Goal: Navigation & Orientation: Find specific page/section

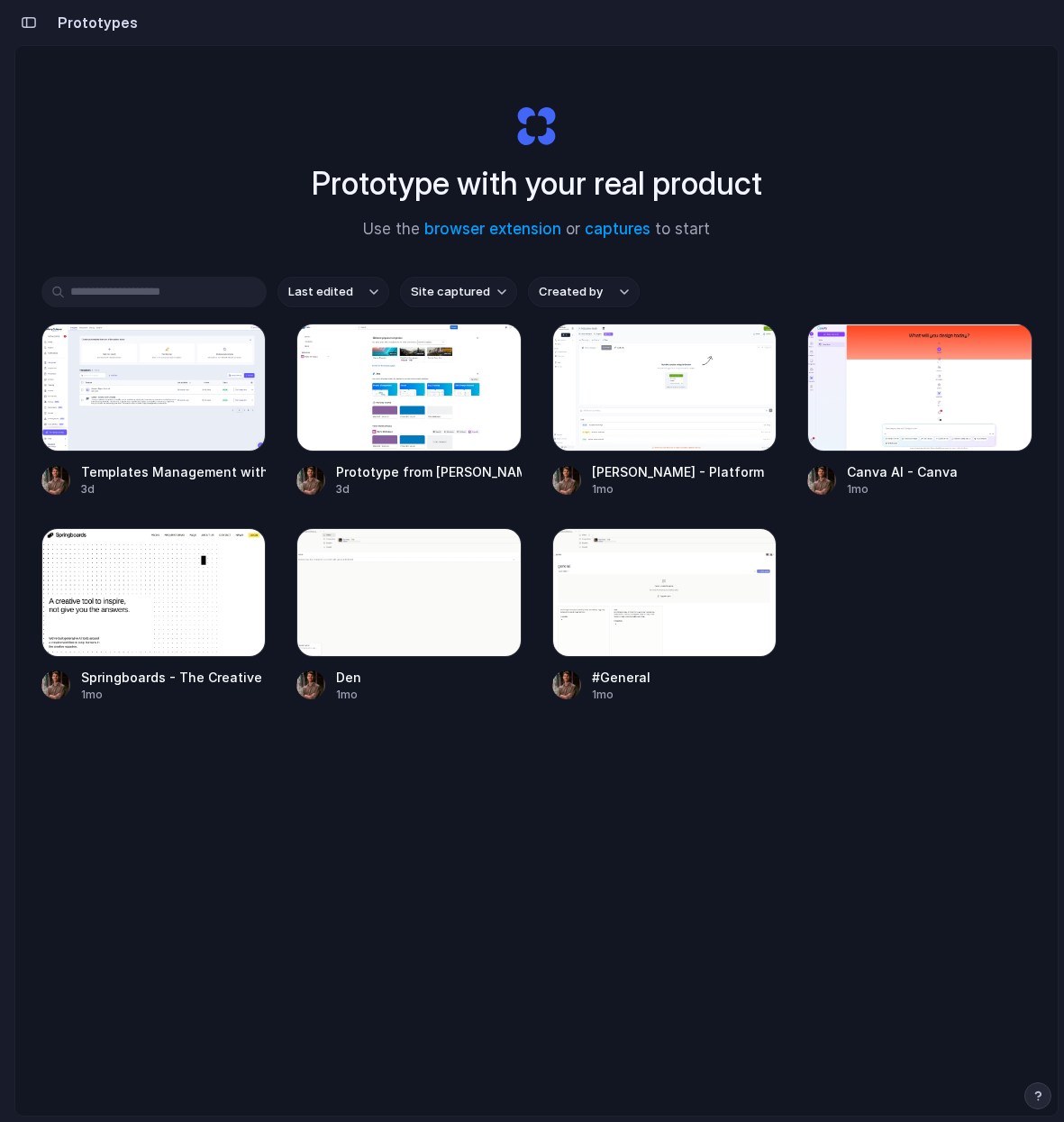
click at [355, 288] on button "Last edited" at bounding box center [333, 292] width 112 height 31
click at [355, 288] on div "Last edited Last created Alphabetical" at bounding box center [532, 561] width 1064 height 1122
